Goal: Find specific page/section: Find specific page/section

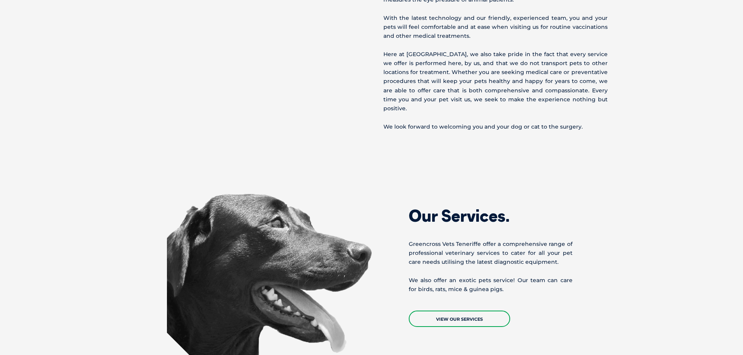
scroll to position [585, 0]
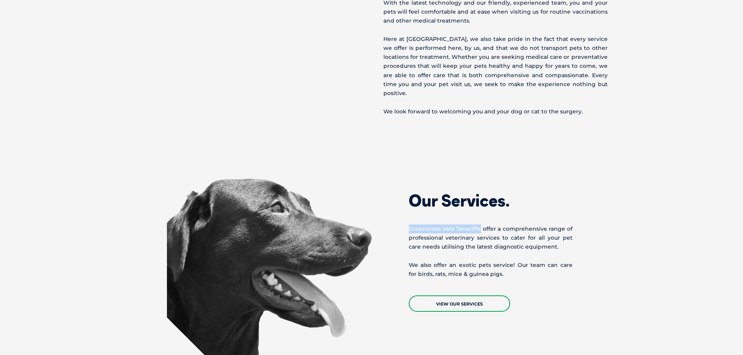
drag, startPoint x: 408, startPoint y: 229, endPoint x: 479, endPoint y: 231, distance: 71.4
click at [479, 231] on div "Our Services. Greencross Vets Teneriffe offer a comprehensive range of professi…" at bounding box center [479, 246] width 215 height 134
copy p "Greencross Vets Teneriffe"
click at [444, 195] on h2 "Our Services." at bounding box center [491, 201] width 164 height 16
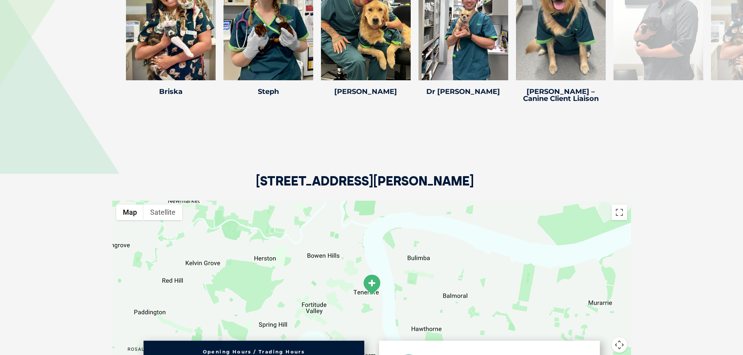
scroll to position [1365, 0]
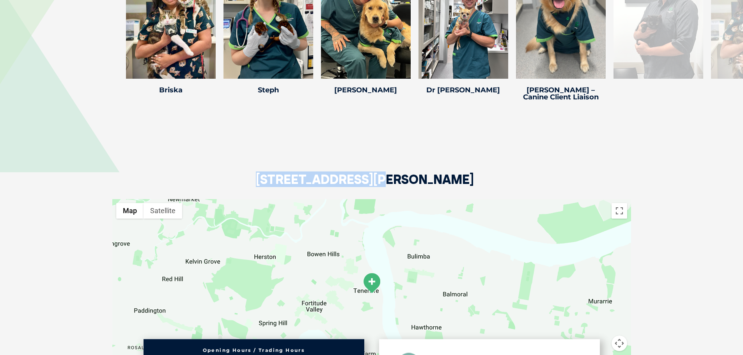
drag, startPoint x: 254, startPoint y: 181, endPoint x: 364, endPoint y: 183, distance: 109.6
click at [364, 183] on div "[STREET_ADDRESS][PERSON_NAME]" at bounding box center [371, 152] width 519 height 95
copy h2 "[STREET_ADDRESS][PERSON_NAME]"
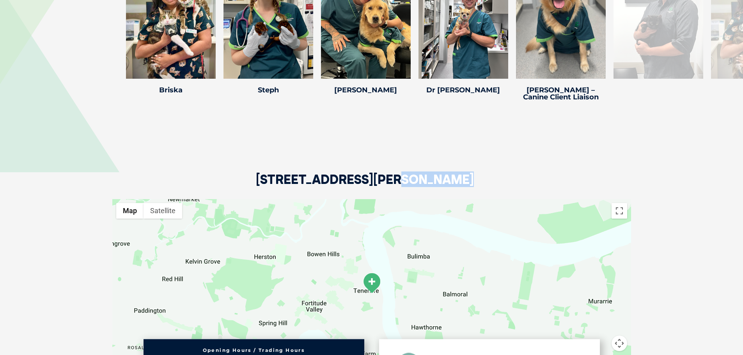
drag, startPoint x: 371, startPoint y: 179, endPoint x: 421, endPoint y: 185, distance: 50.3
click at [421, 185] on h2 "[STREET_ADDRESS][PERSON_NAME]" at bounding box center [365, 186] width 218 height 26
copy h2 "Teneriffe"
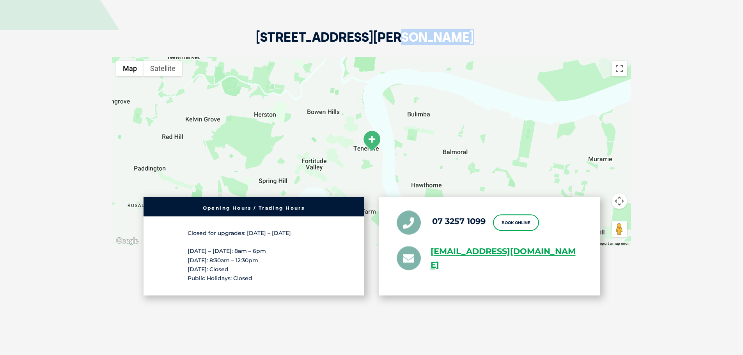
scroll to position [1521, 0]
